Goal: Task Accomplishment & Management: Use online tool/utility

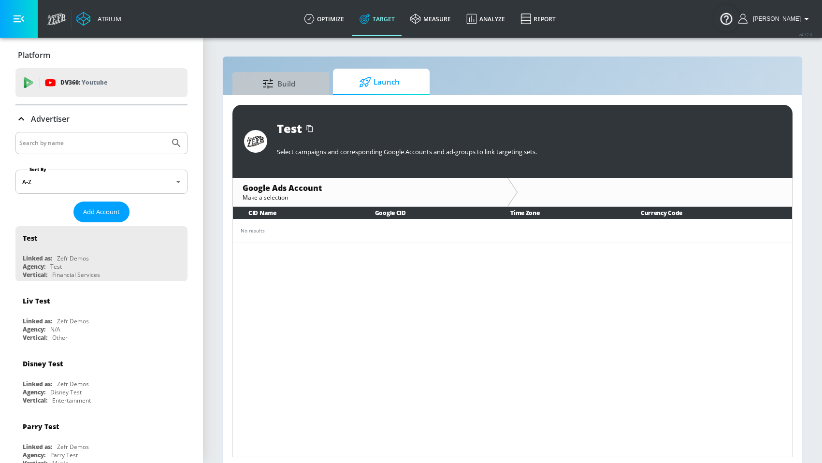
click at [316, 84] on link "Build" at bounding box center [280, 83] width 97 height 23
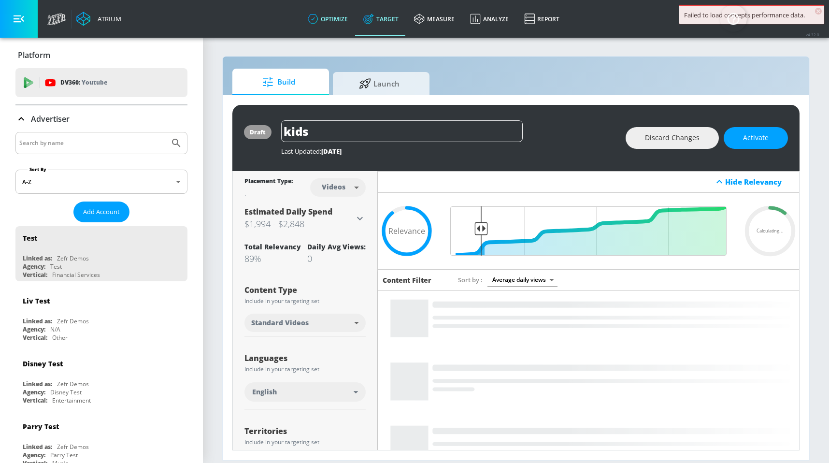
click at [346, 22] on link "optimize" at bounding box center [328, 18] width 56 height 35
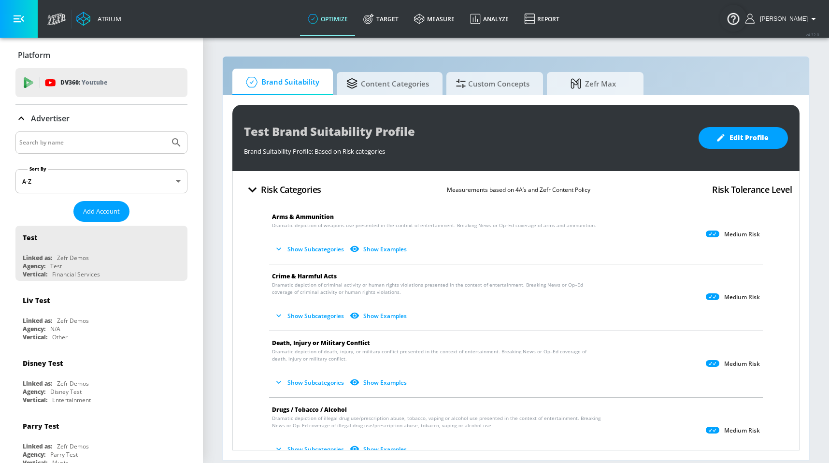
click at [314, 249] on button "Show Subcategories" at bounding box center [310, 249] width 76 height 16
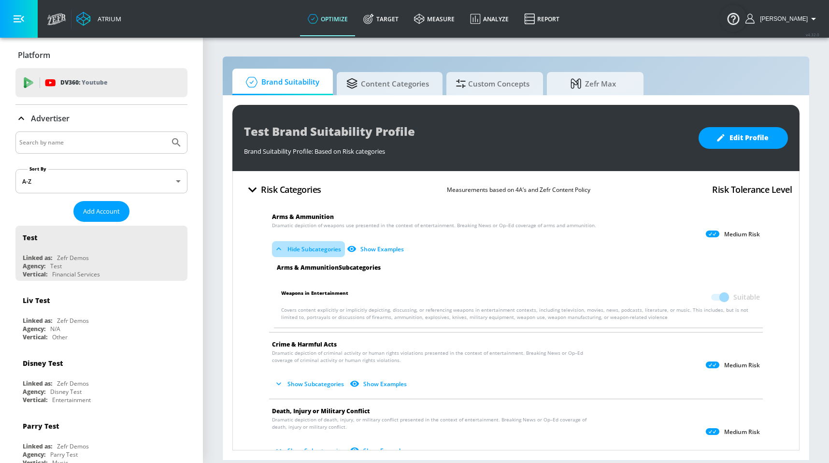
click at [314, 249] on button "Hide Subcategories" at bounding box center [308, 249] width 73 height 16
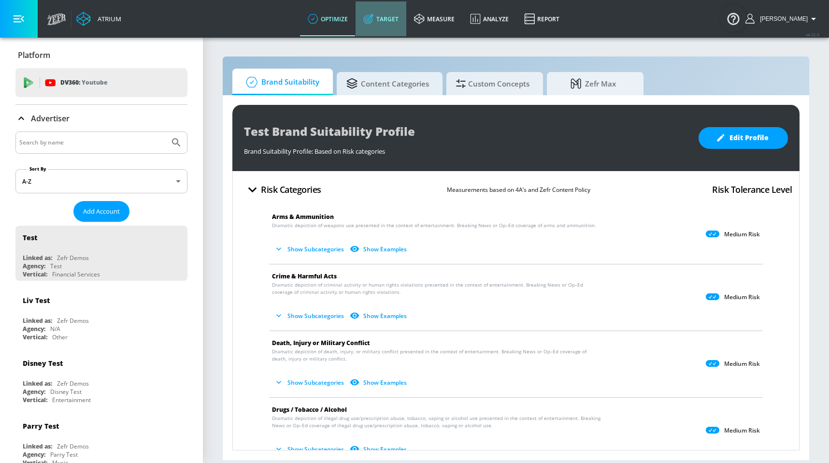
click at [406, 22] on link "Target" at bounding box center [381, 18] width 51 height 35
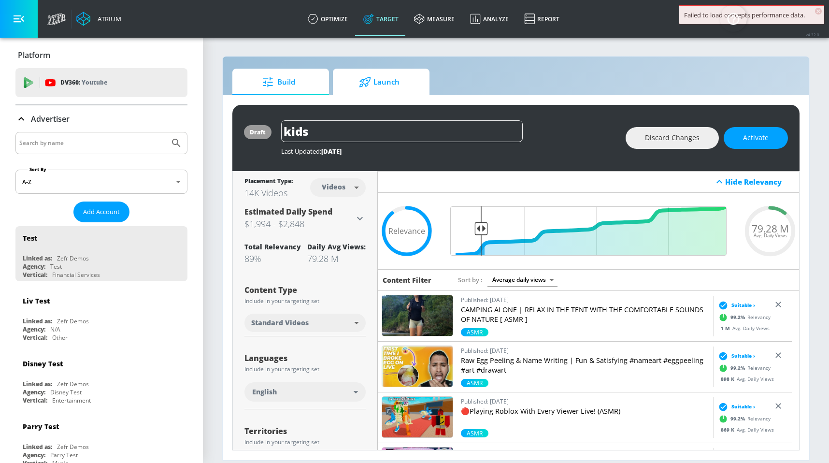
click at [399, 86] on span "Launch" at bounding box center [378, 82] width 73 height 23
